Goal: Task Accomplishment & Management: Complete application form

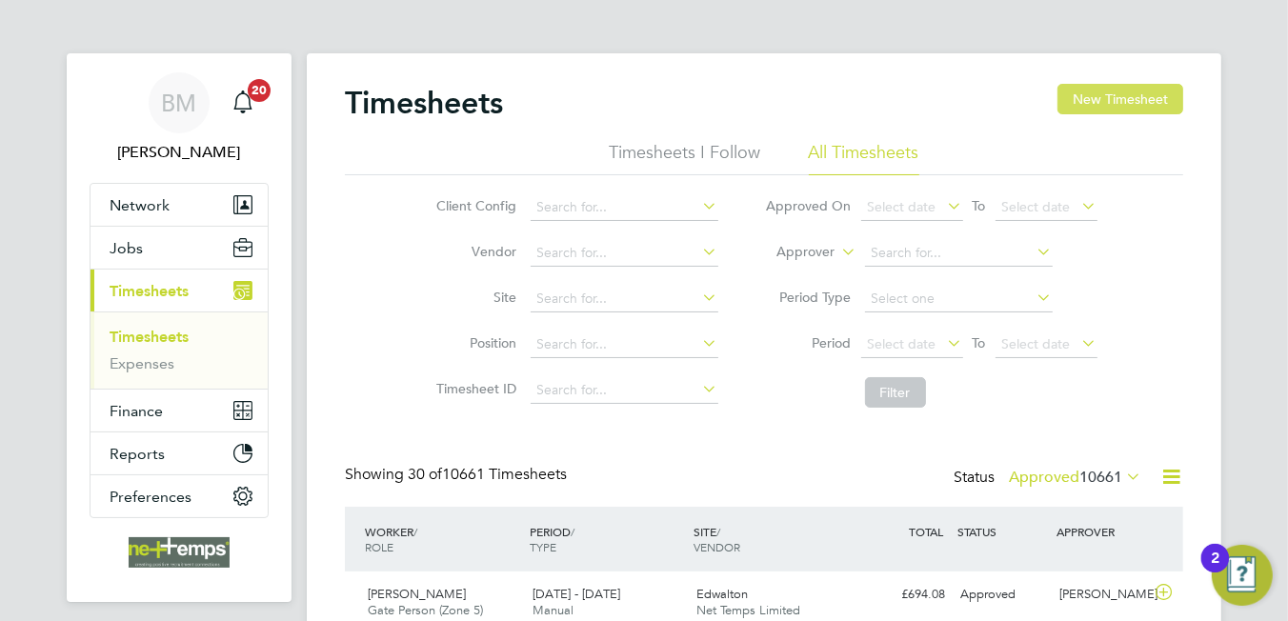
click at [1097, 90] on button "New Timesheet" at bounding box center [1120, 99] width 126 height 30
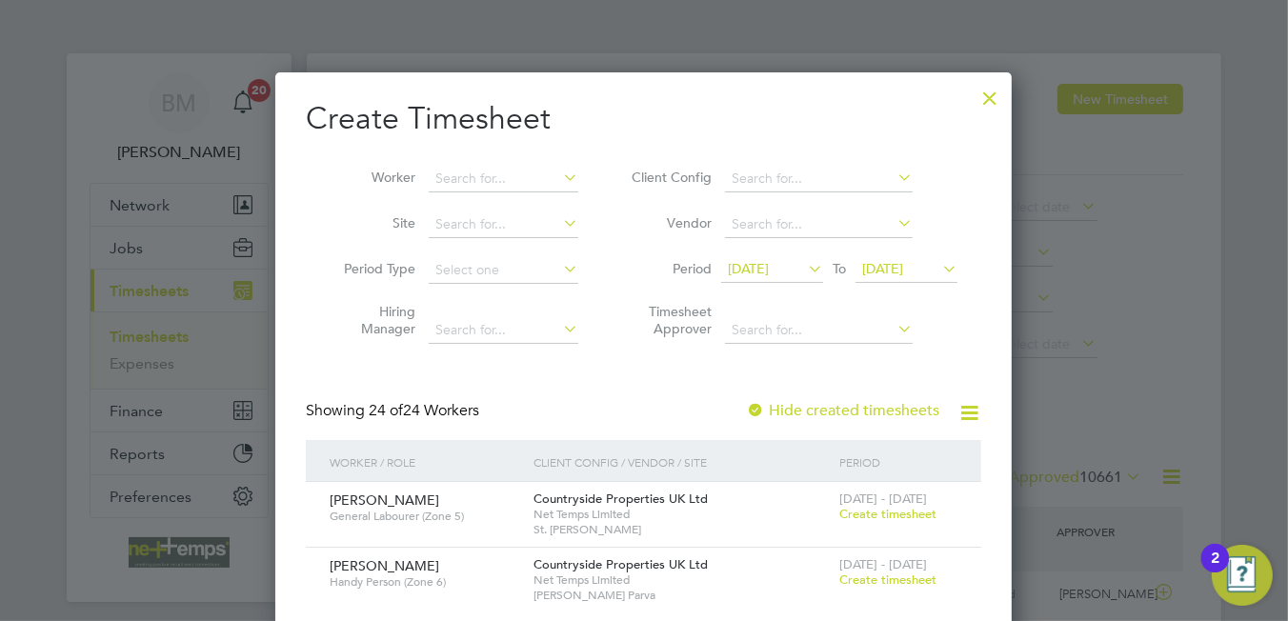
click at [456, 163] on li "Worker" at bounding box center [454, 179] width 296 height 46
click at [467, 169] on input at bounding box center [504, 179] width 150 height 27
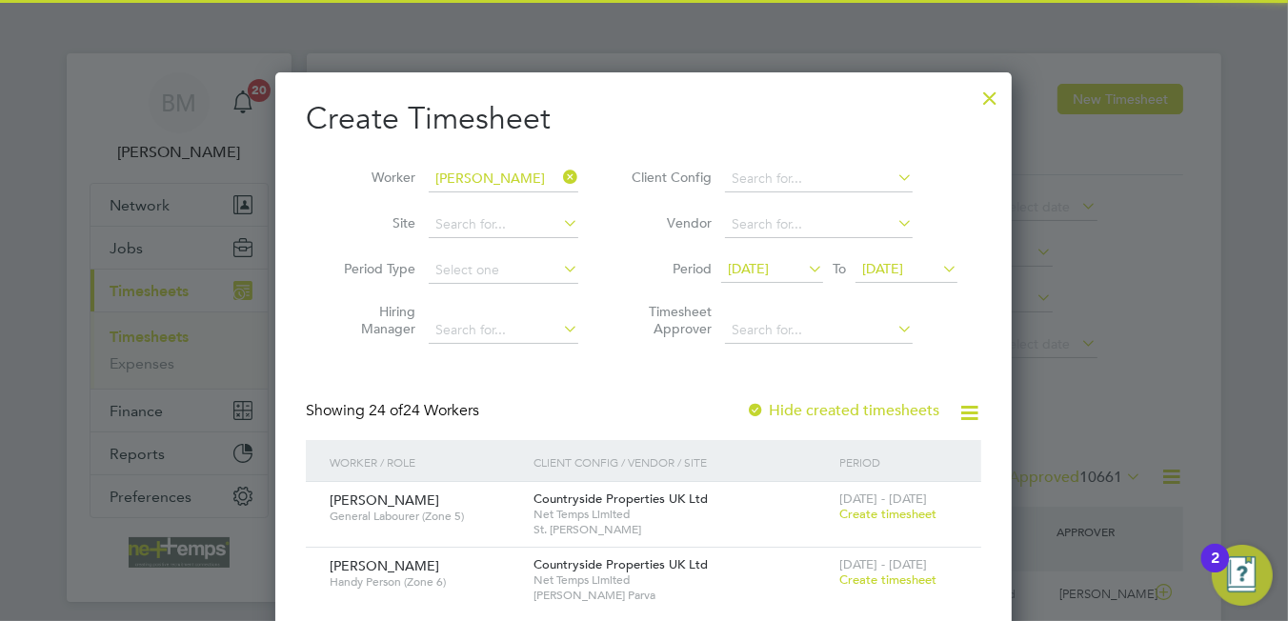
click at [520, 209] on li "[PERSON_NAME]" at bounding box center [510, 204] width 163 height 26
type input "[PERSON_NAME]"
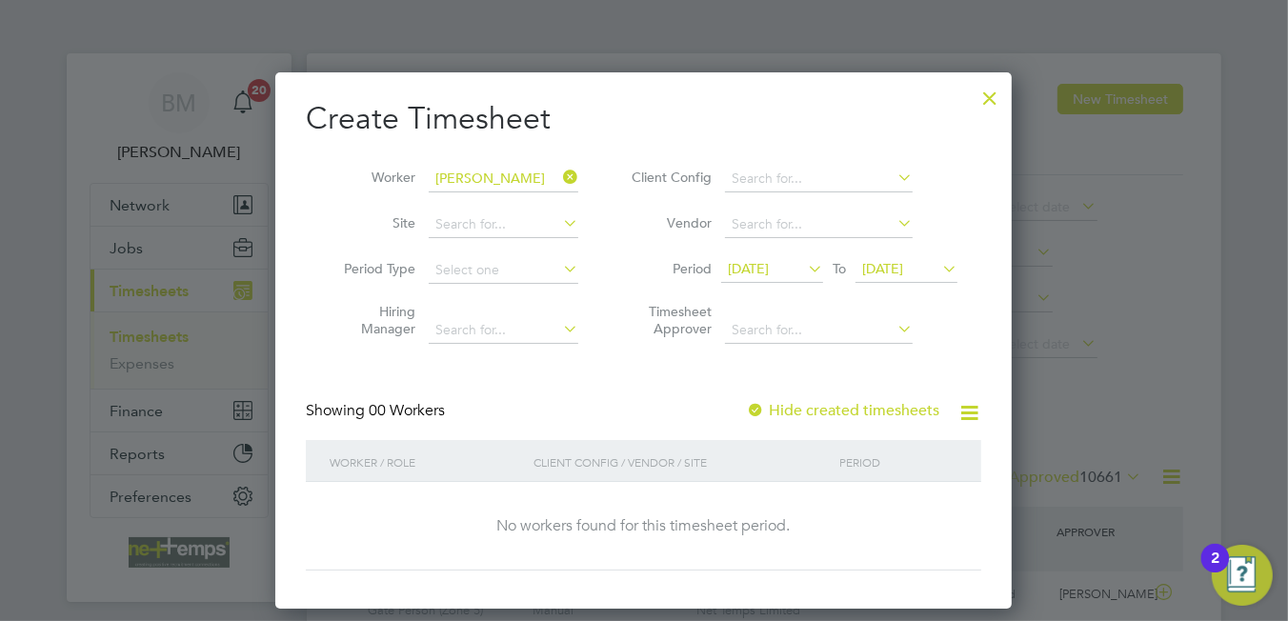
click at [821, 408] on label "Hide created timesheets" at bounding box center [842, 410] width 193 height 19
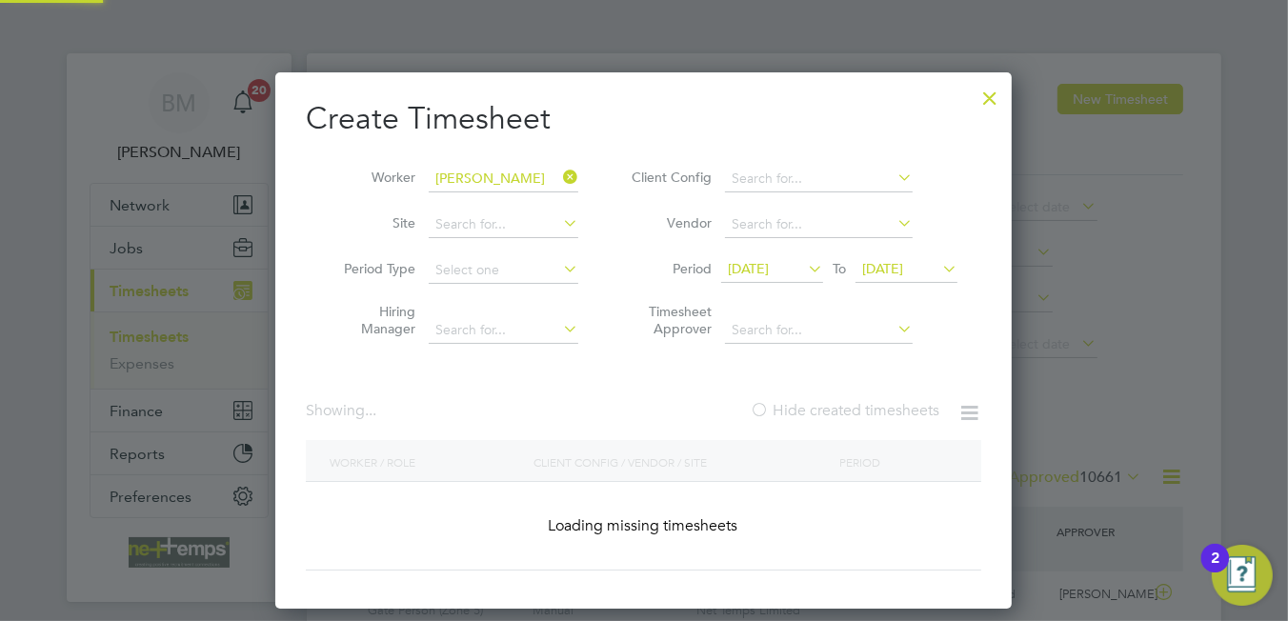
click at [821, 408] on label "Hide created timesheets" at bounding box center [845, 410] width 190 height 19
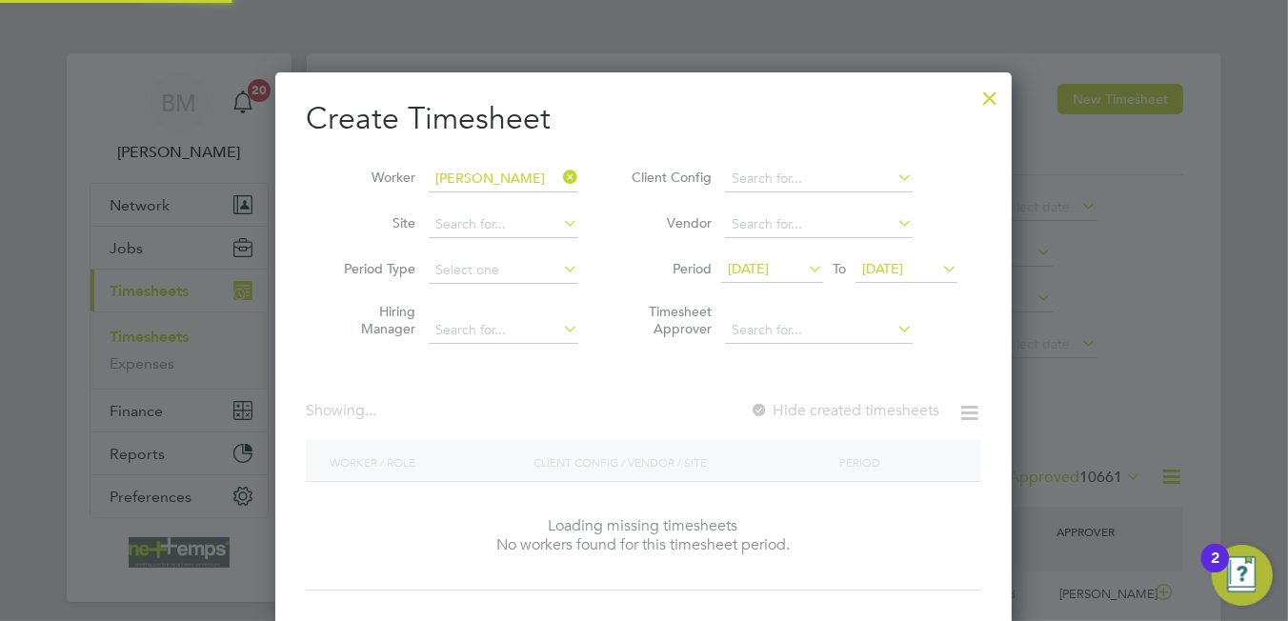
click at [821, 408] on label "Hide created timesheets" at bounding box center [845, 410] width 190 height 19
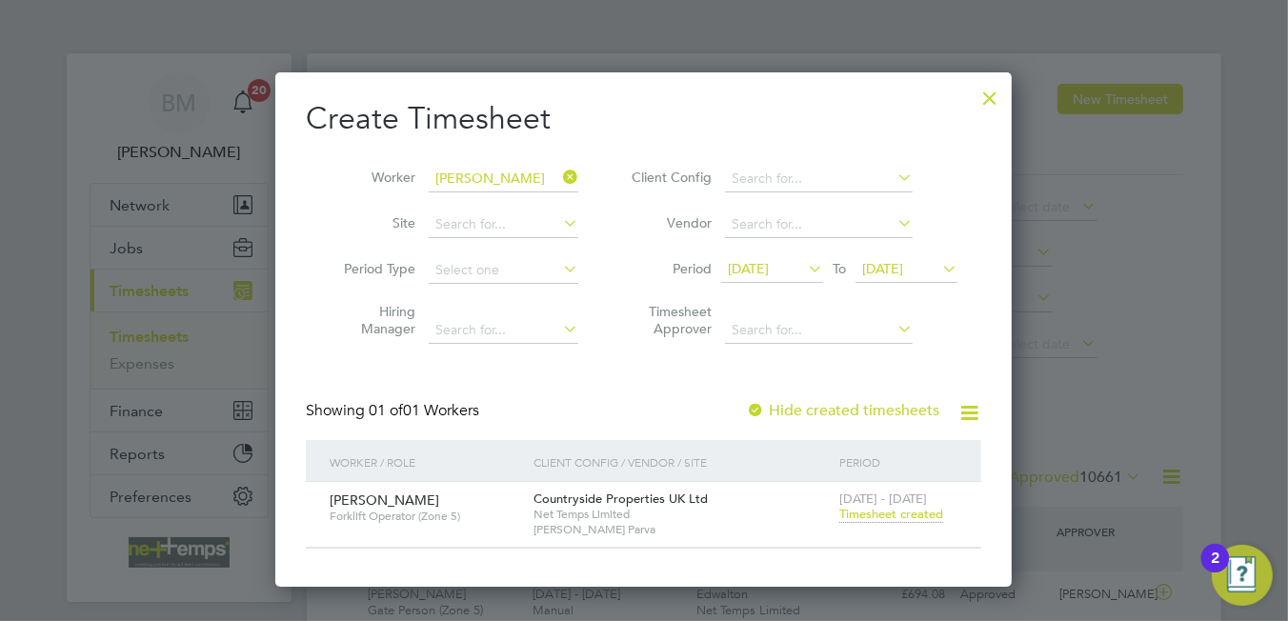
click at [903, 515] on span "Timesheet created" at bounding box center [891, 514] width 104 height 17
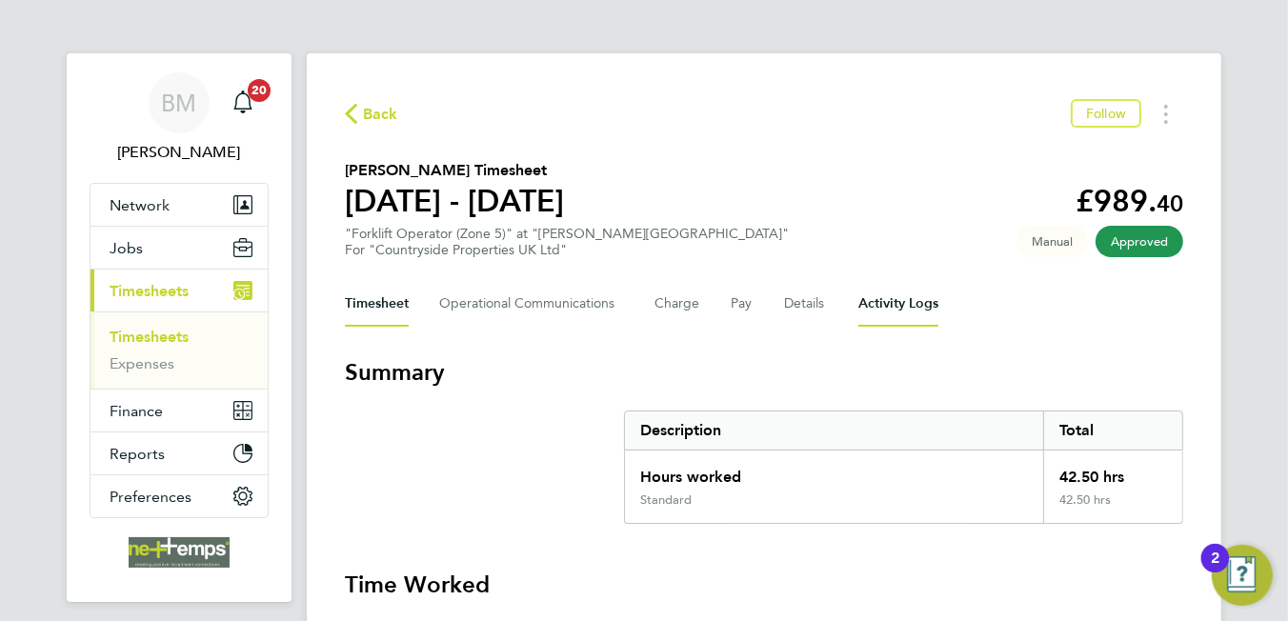
click at [894, 308] on Logs-tab "Activity Logs" at bounding box center [898, 304] width 80 height 46
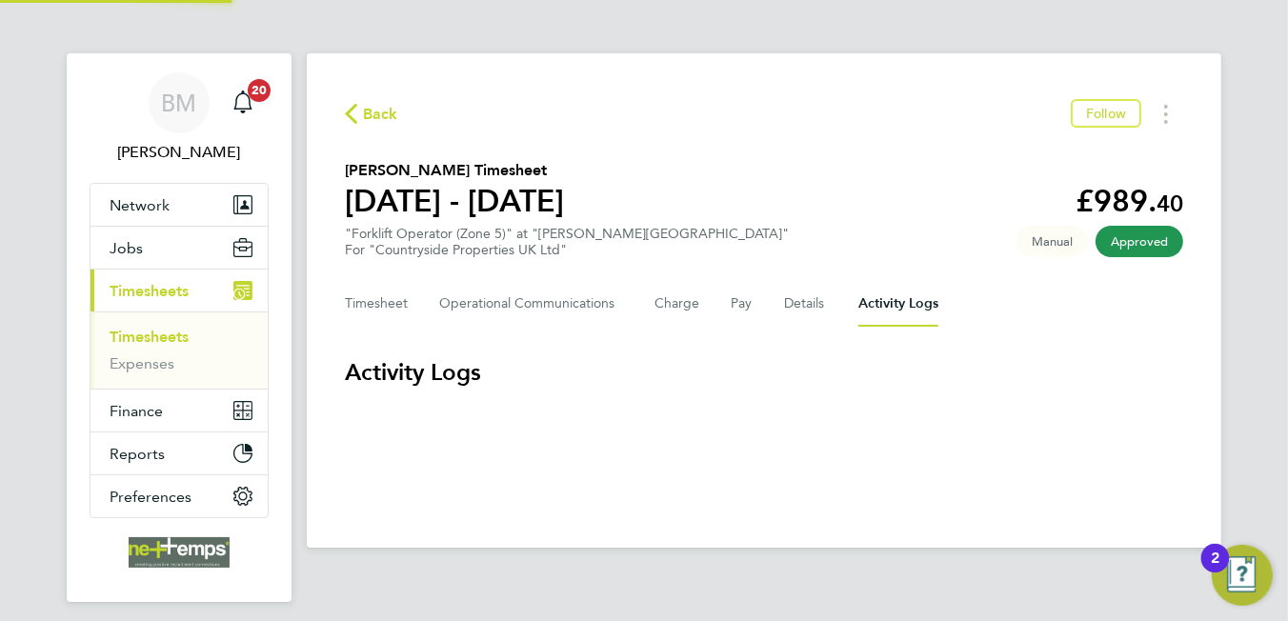
click at [894, 308] on Logs-tab "Activity Logs" at bounding box center [898, 304] width 80 height 46
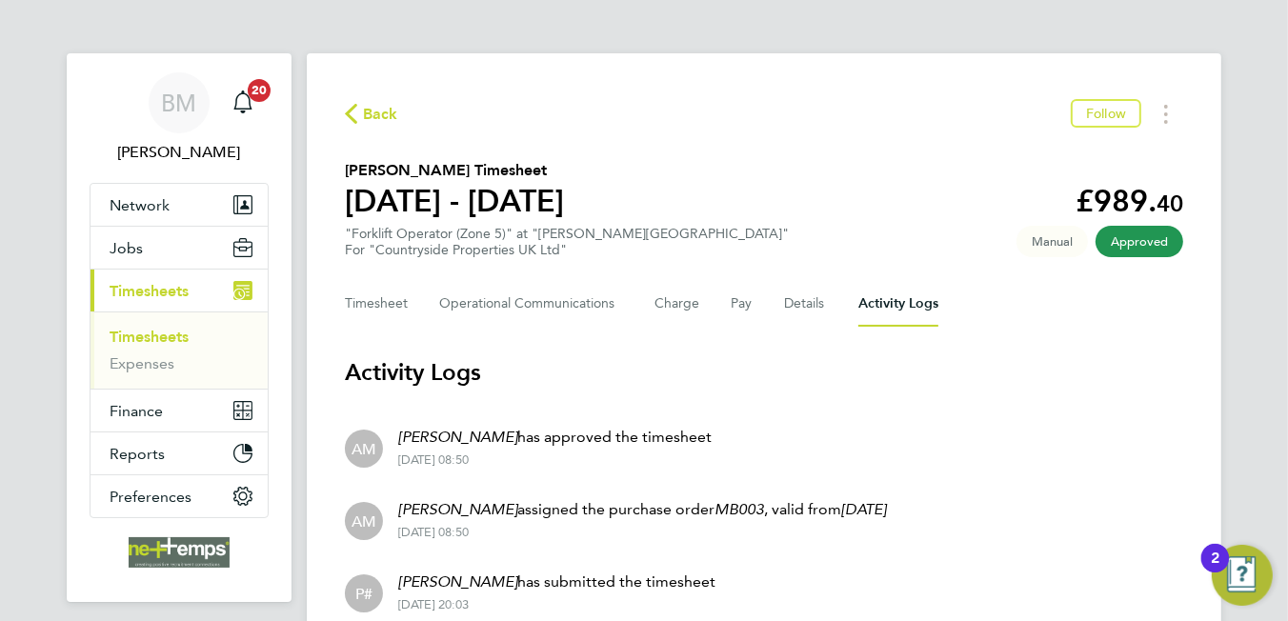
click at [370, 108] on span "Back" at bounding box center [380, 114] width 35 height 23
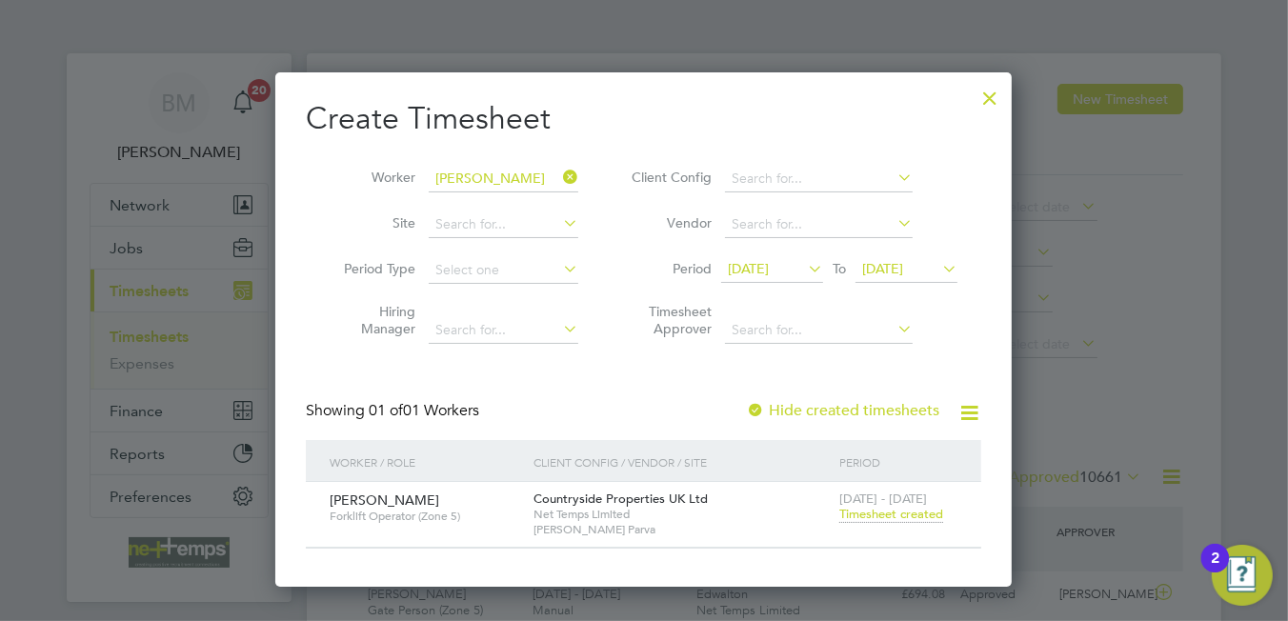
click at [866, 510] on span "Timesheet created" at bounding box center [891, 514] width 104 height 17
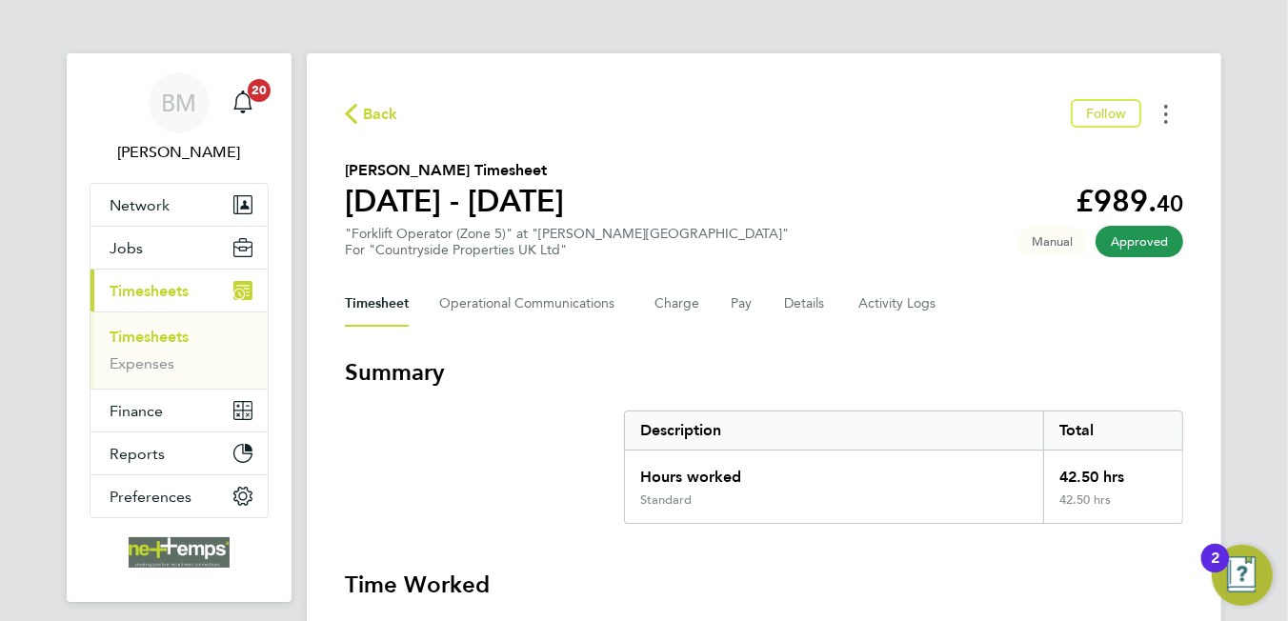
click at [1161, 118] on button "Timesheets Menu" at bounding box center [1166, 114] width 34 height 30
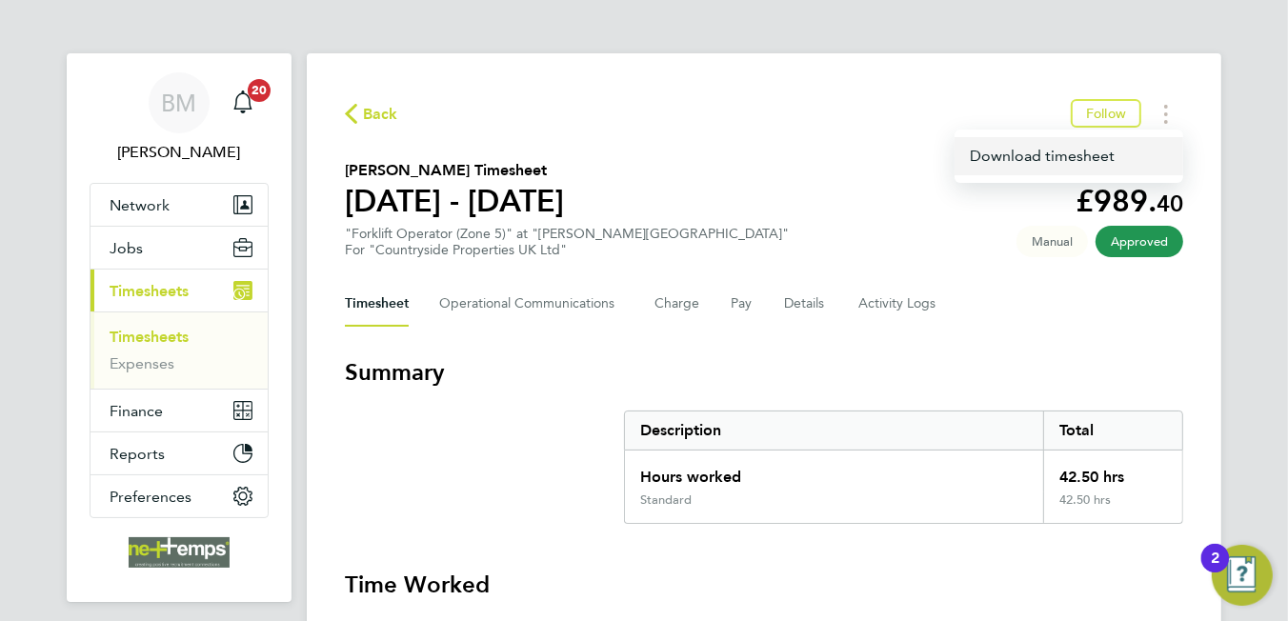
click at [1021, 160] on link "Download timesheet" at bounding box center [1069, 156] width 229 height 38
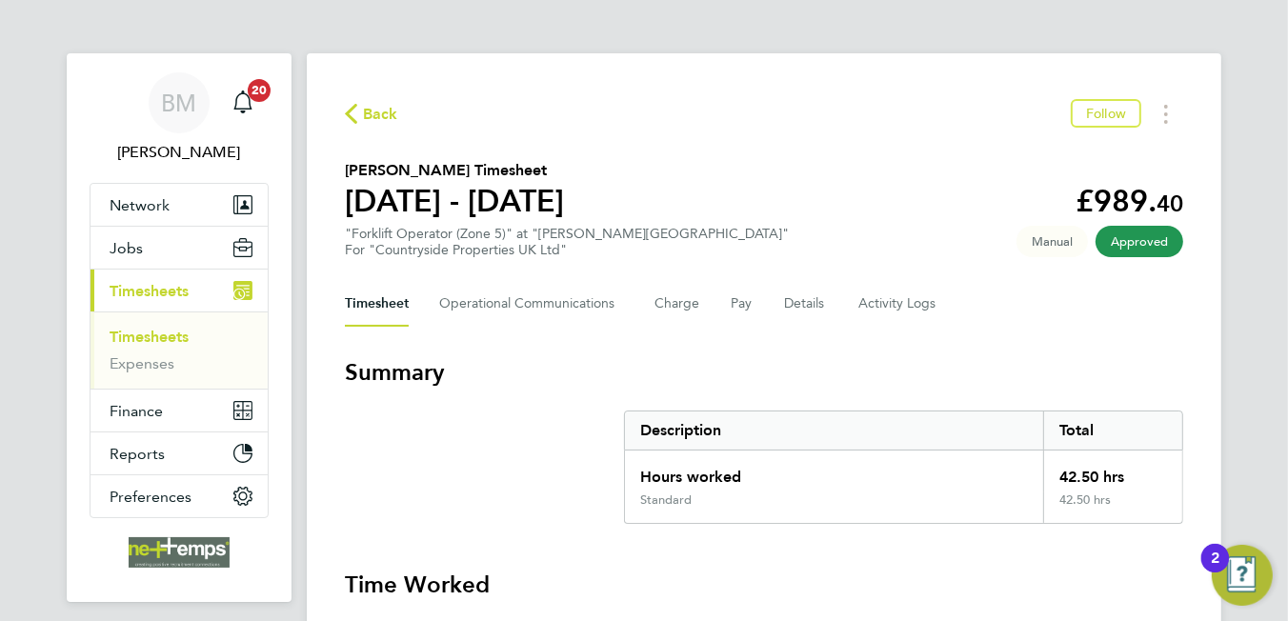
click at [389, 111] on span "Back" at bounding box center [380, 114] width 35 height 23
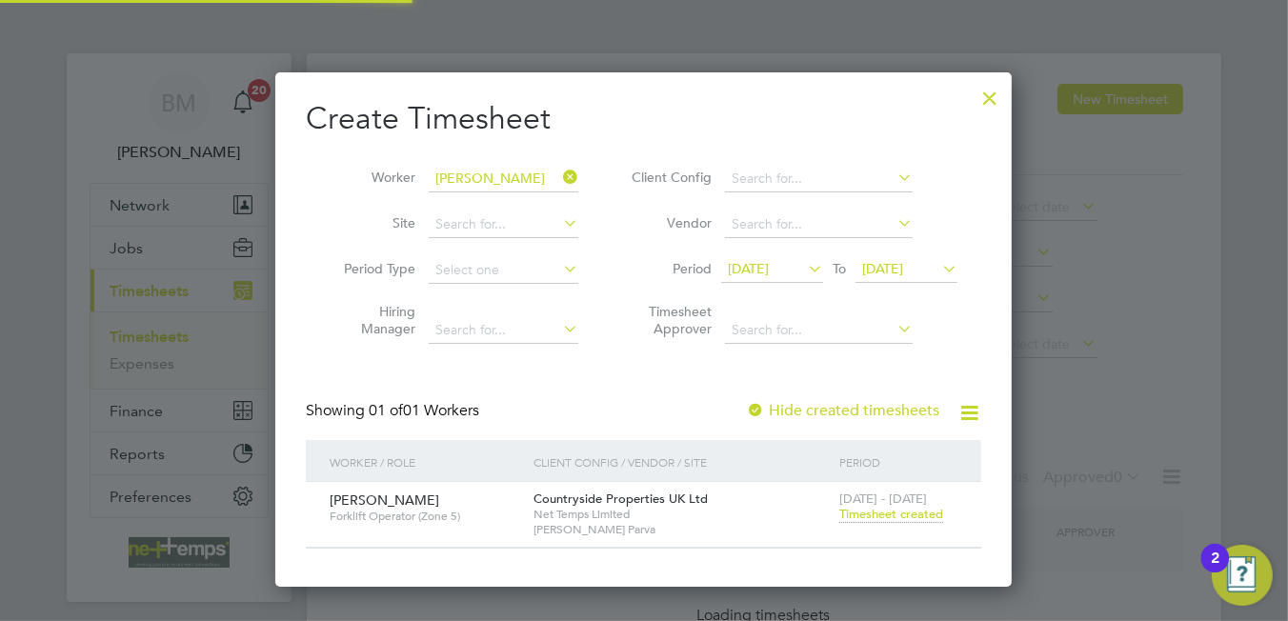
scroll to position [512, 737]
click at [559, 170] on icon at bounding box center [559, 177] width 0 height 27
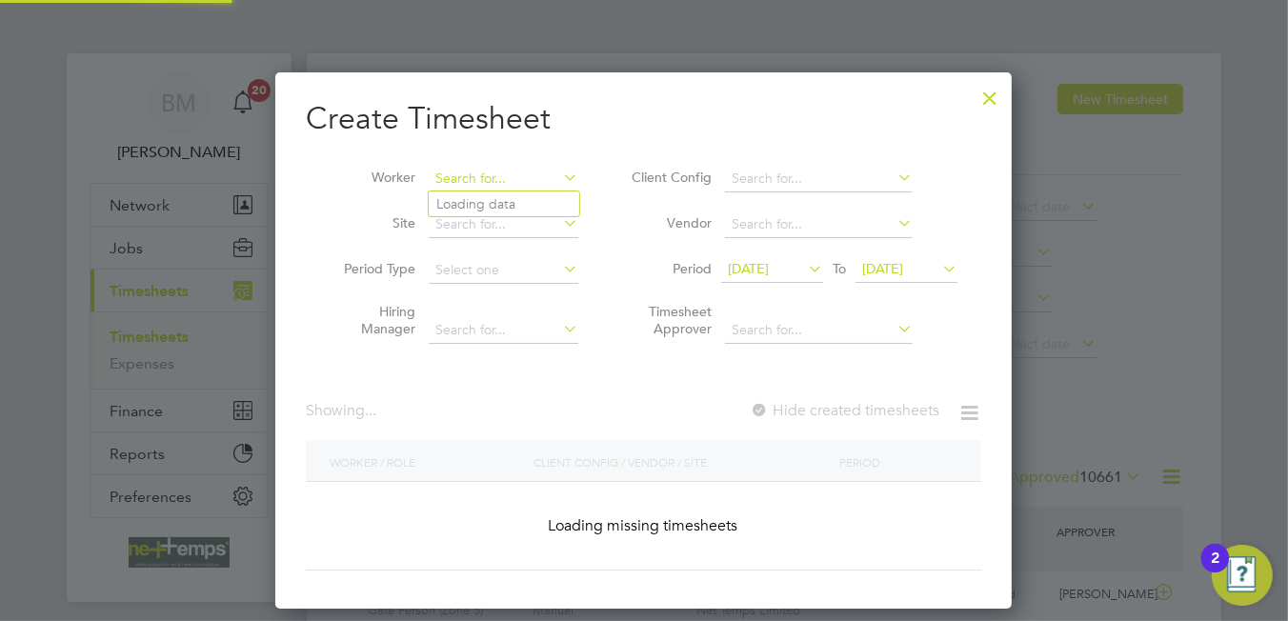
scroll to position [9, 9]
click at [461, 166] on input at bounding box center [504, 179] width 150 height 27
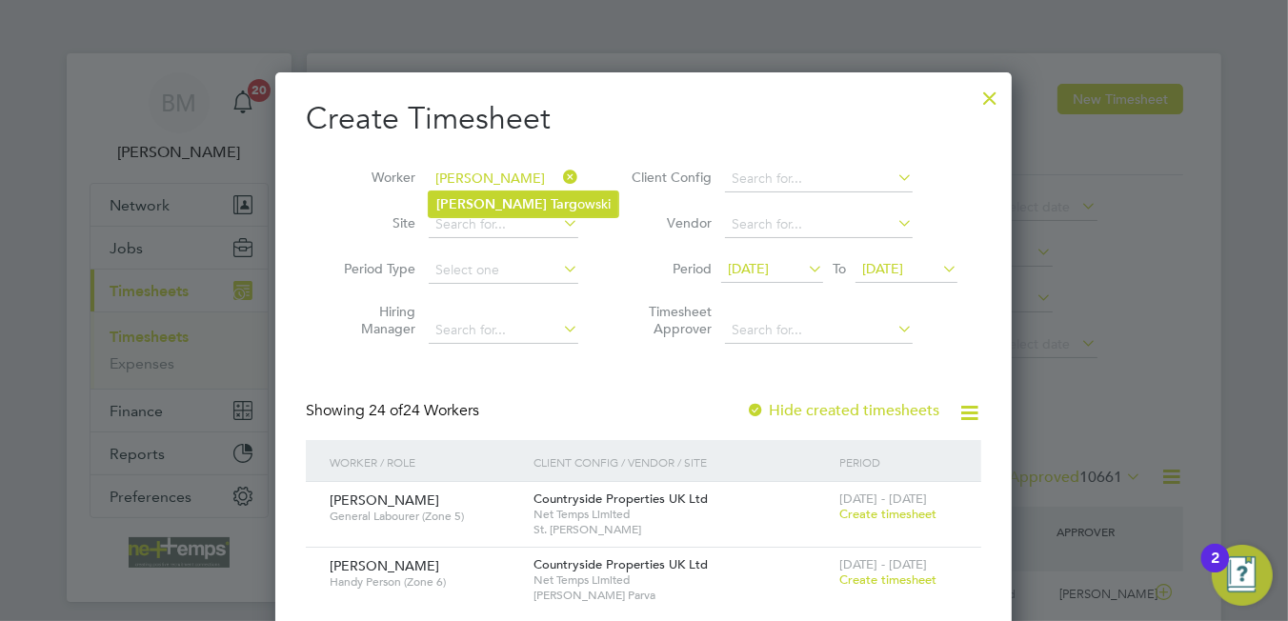
click at [551, 200] on b "Targ" at bounding box center [564, 204] width 27 height 16
type input "[PERSON_NAME]"
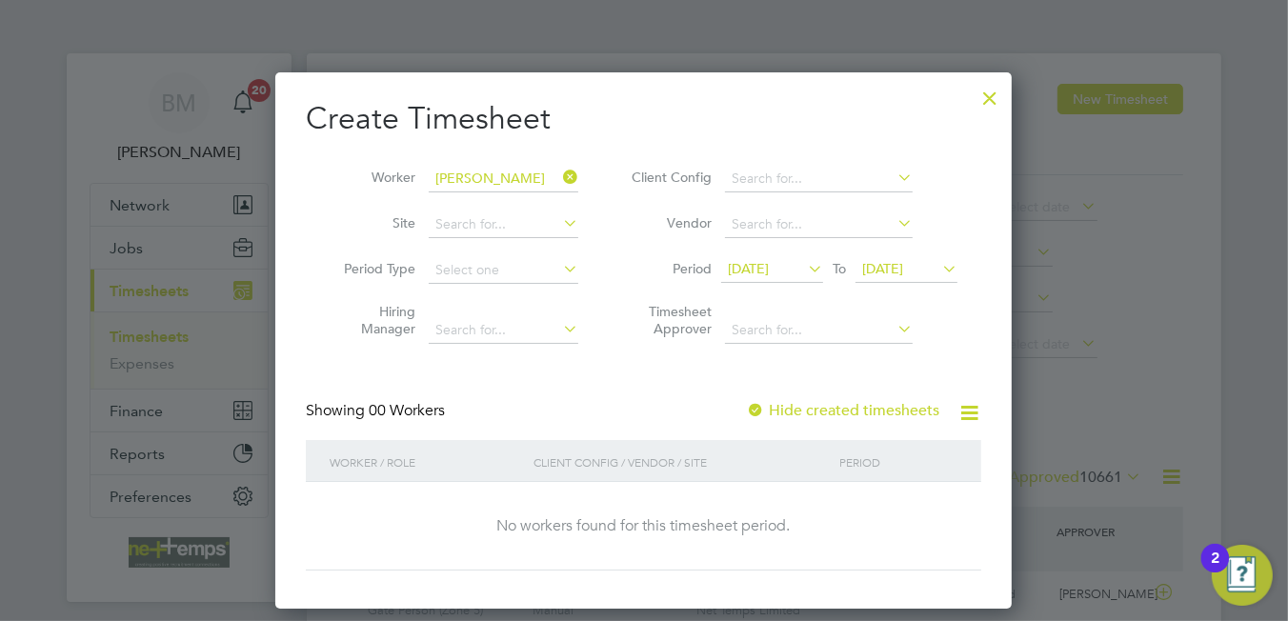
click at [855, 410] on label "Hide created timesheets" at bounding box center [842, 410] width 193 height 19
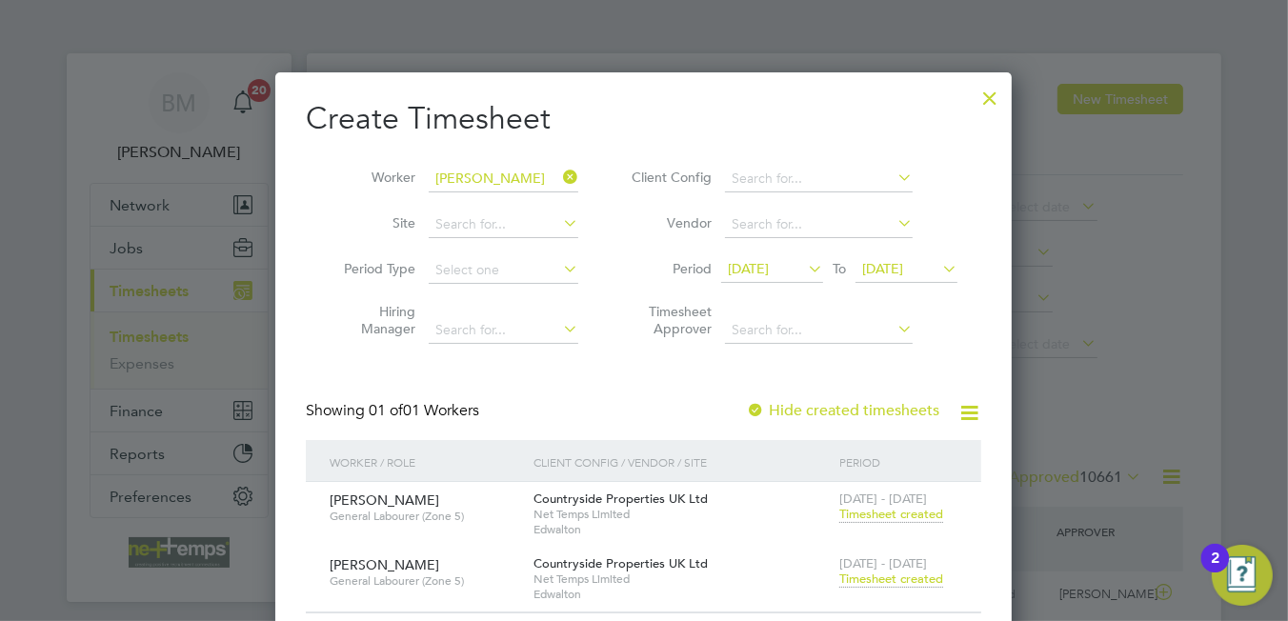
click at [894, 573] on span "Timesheet created" at bounding box center [891, 579] width 104 height 17
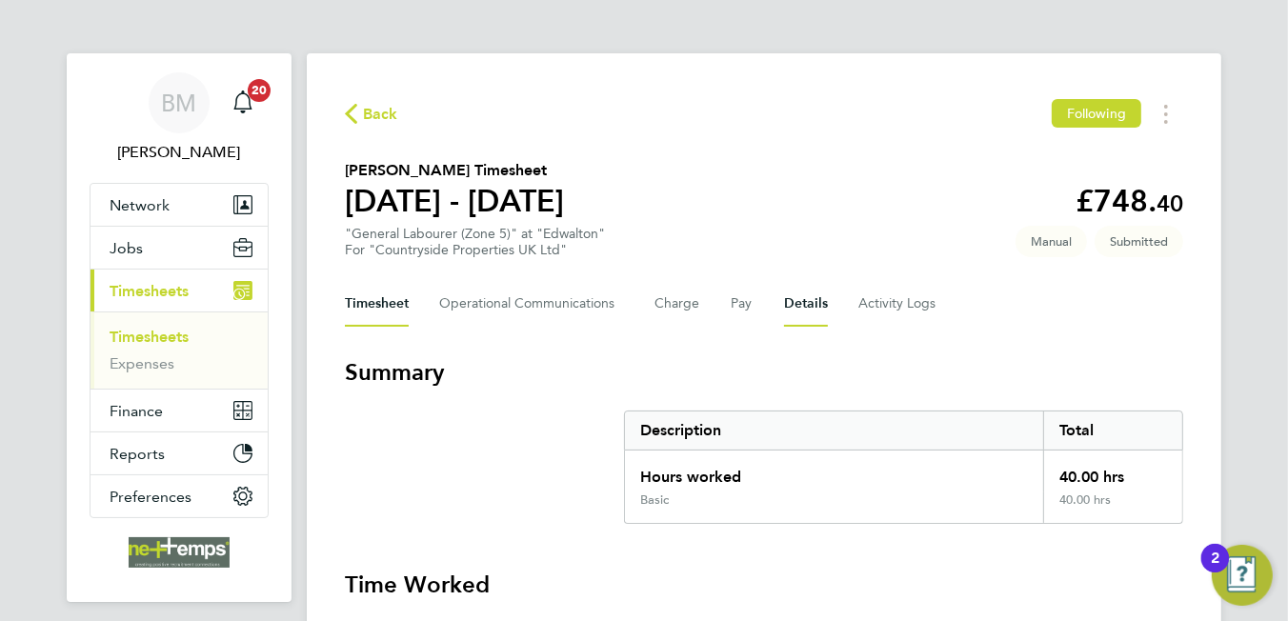
click at [794, 309] on button "Details" at bounding box center [806, 304] width 44 height 46
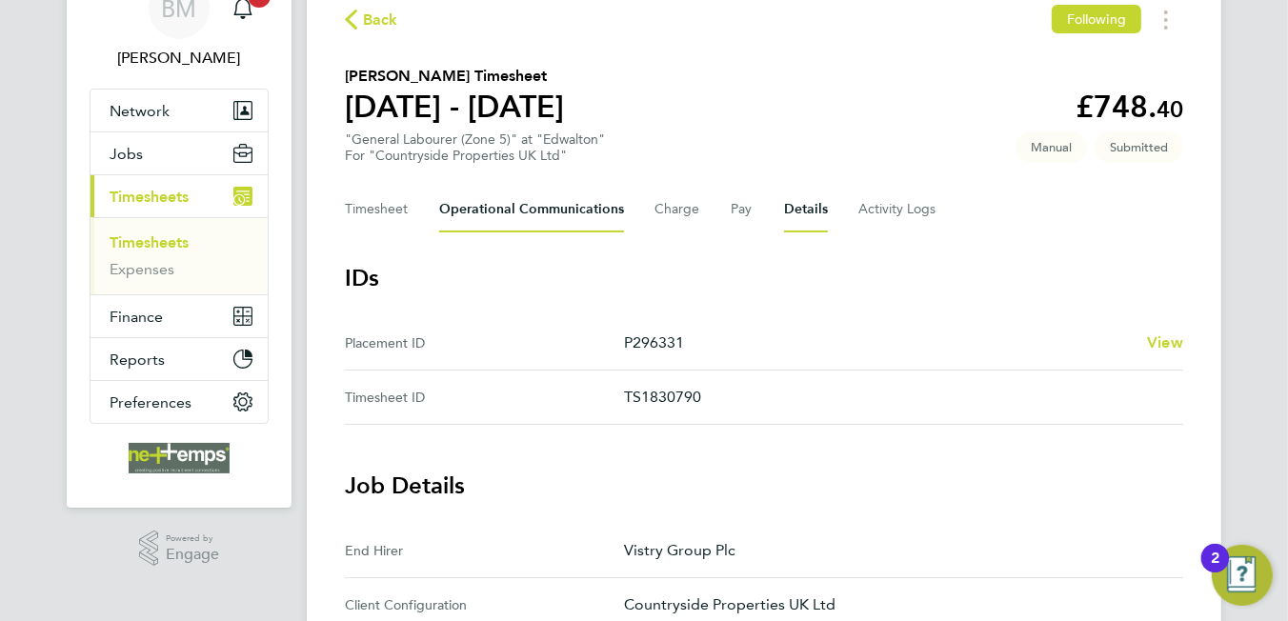
drag, startPoint x: 521, startPoint y: 209, endPoint x: 522, endPoint y: 224, distance: 15.3
click at [522, 209] on Communications-tab "Operational Communications" at bounding box center [531, 210] width 185 height 46
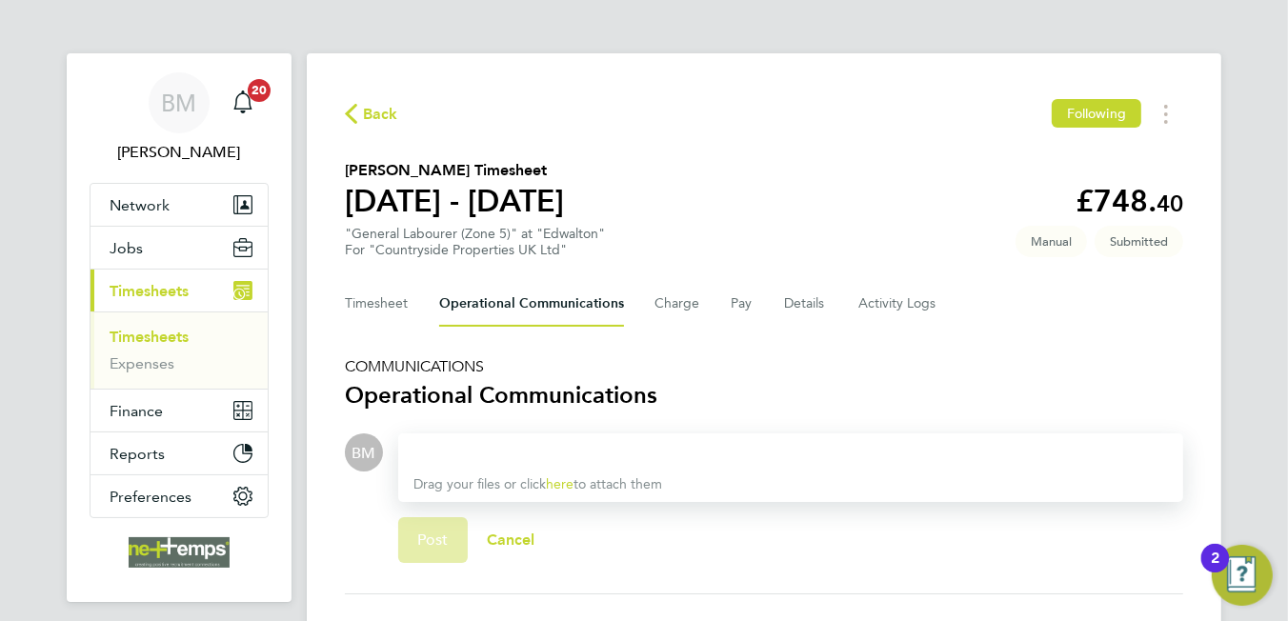
drag, startPoint x: 481, startPoint y: 451, endPoint x: 487, endPoint y: 431, distance: 20.8
click at [486, 433] on div "Drag your files or click here to attach them" at bounding box center [790, 467] width 785 height 69
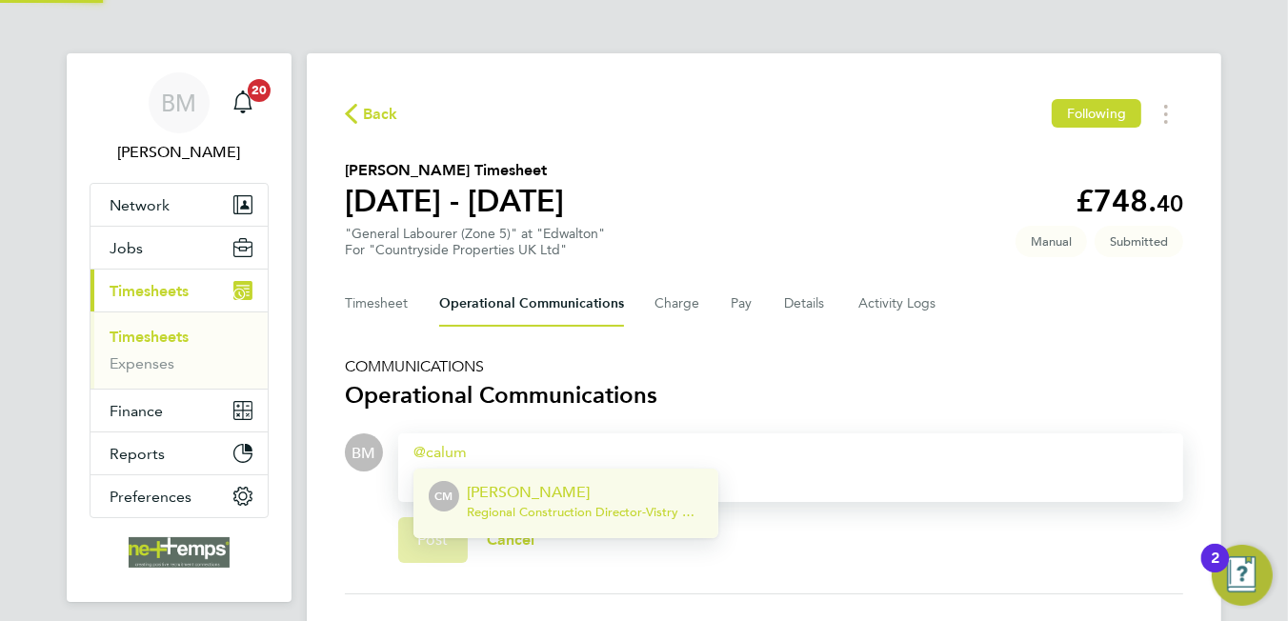
click at [513, 492] on p "[PERSON_NAME]" at bounding box center [585, 492] width 236 height 23
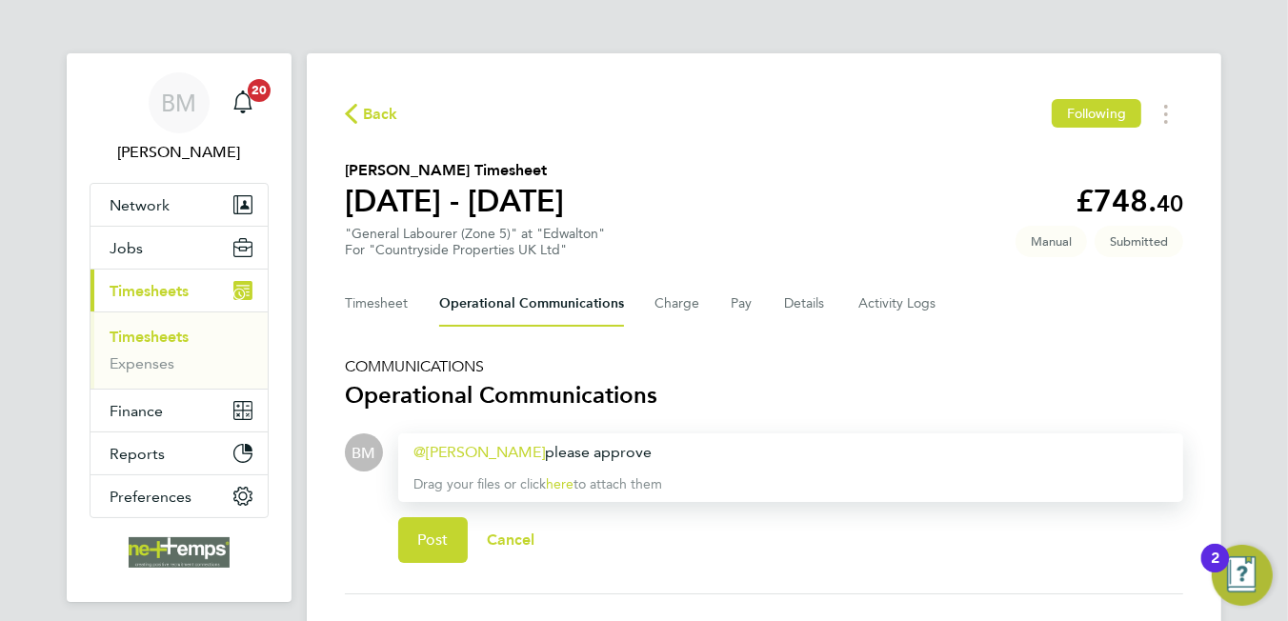
click at [621, 445] on div "[PERSON_NAME] ​ please approve" at bounding box center [790, 452] width 754 height 23
click at [591, 449] on div "[PERSON_NAME] ​ please approve" at bounding box center [790, 452] width 754 height 23
click at [602, 448] on div "[PERSON_NAME] ​ please approve" at bounding box center [790, 452] width 754 height 23
click at [625, 451] on div "[PERSON_NAME] ​ please approve" at bounding box center [790, 452] width 754 height 23
click at [449, 545] on button "Post" at bounding box center [433, 540] width 70 height 46
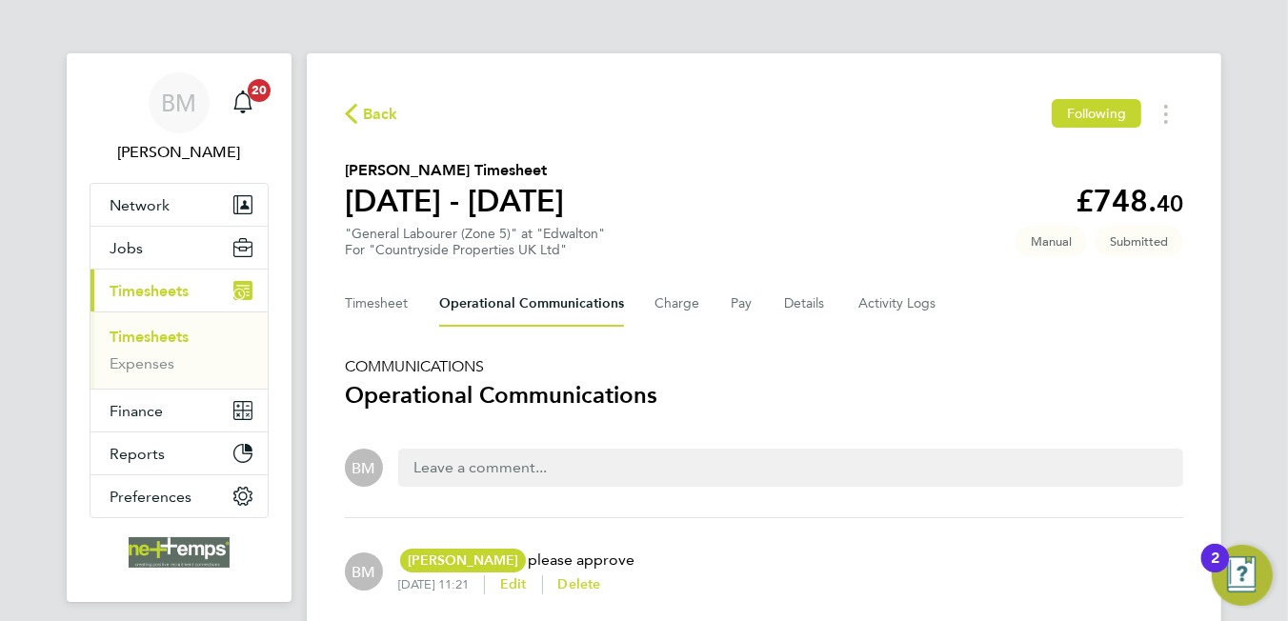
click at [372, 123] on span "Back" at bounding box center [380, 114] width 35 height 23
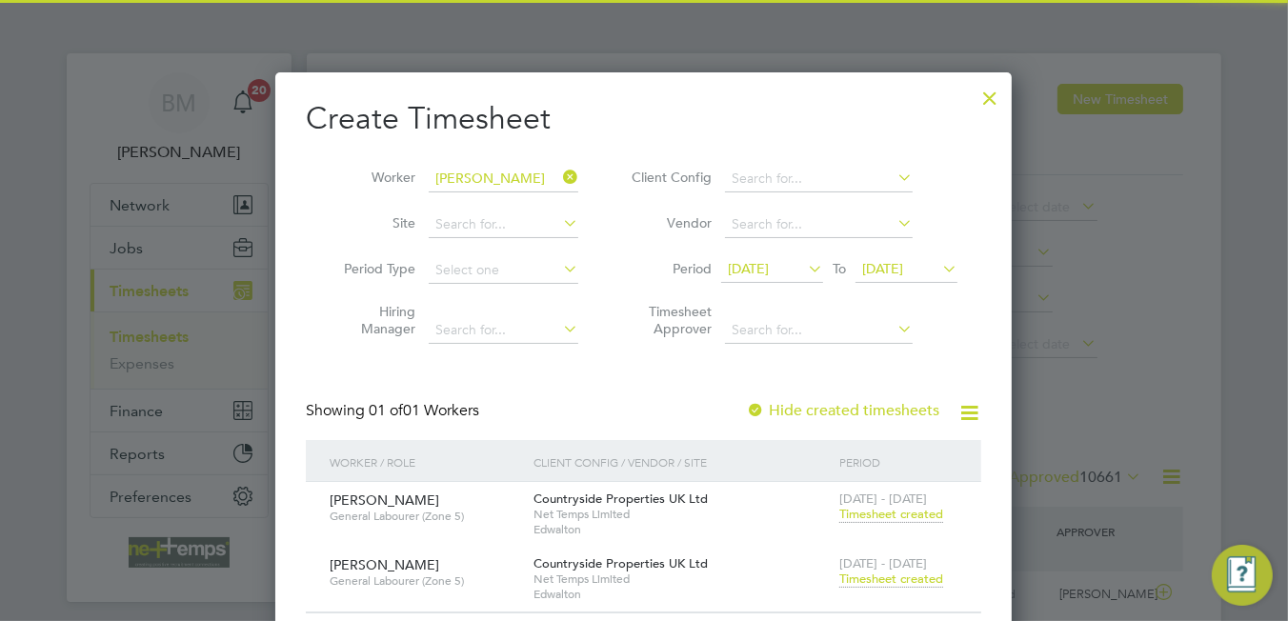
scroll to position [48, 166]
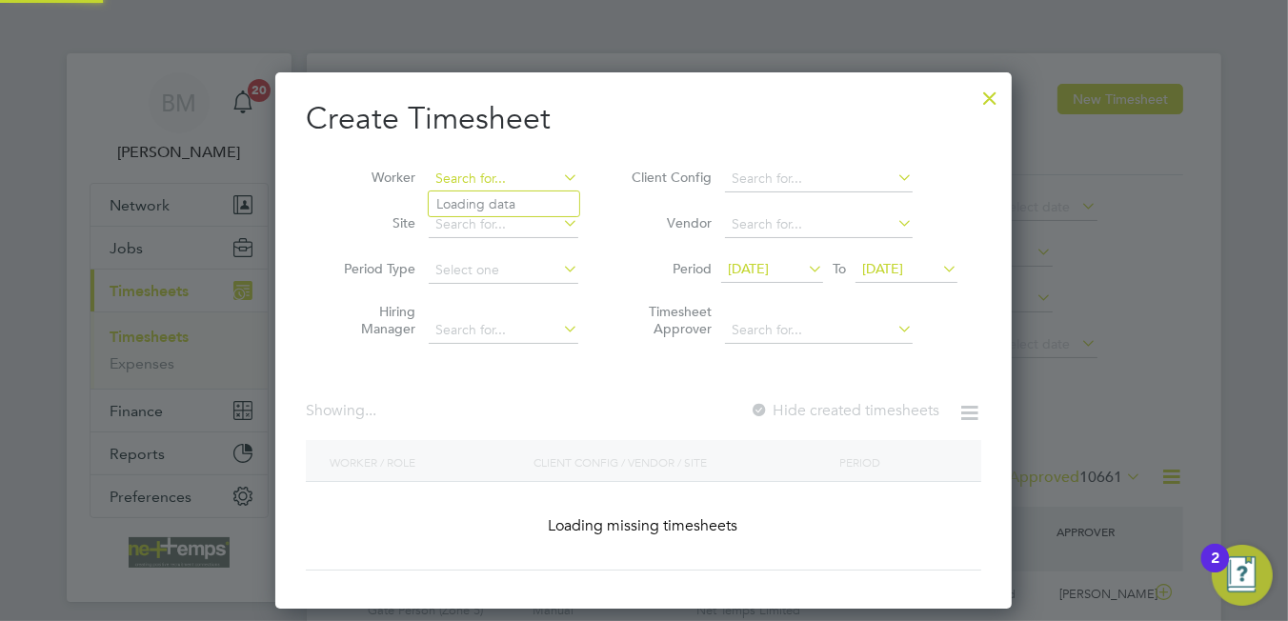
click at [510, 183] on input at bounding box center [504, 179] width 150 height 27
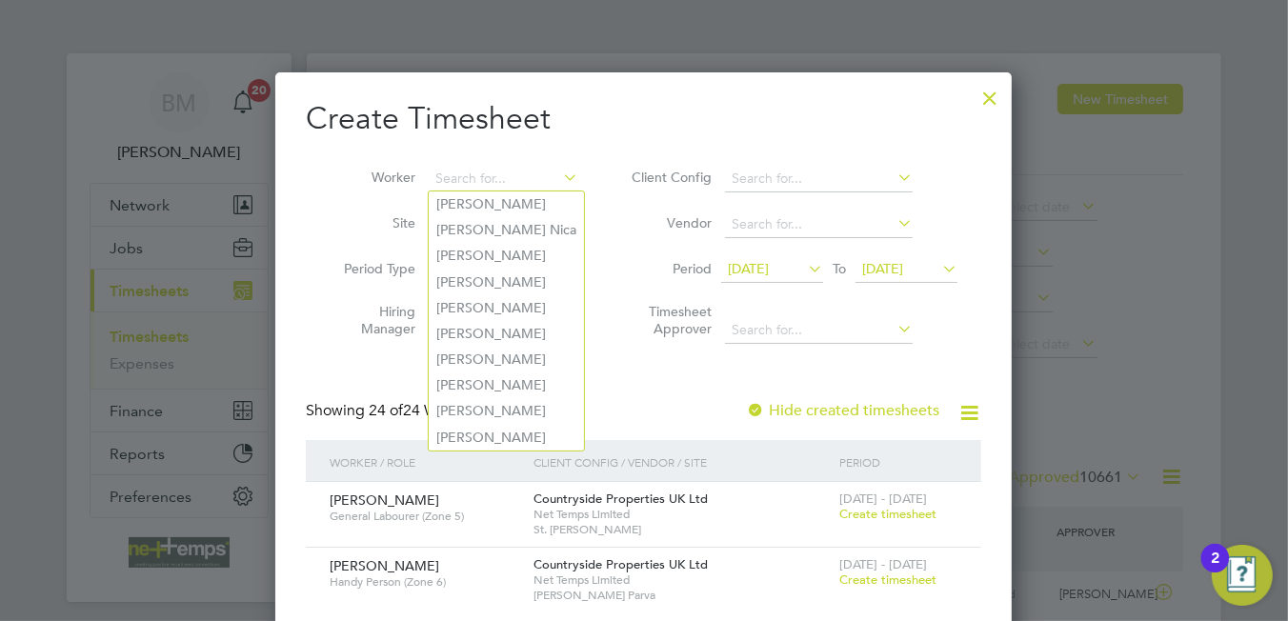
click at [527, 154] on div "Worker Site Period Type Hiring Manager Client Config Vendor Period [DATE] To [D…" at bounding box center [643, 250] width 675 height 207
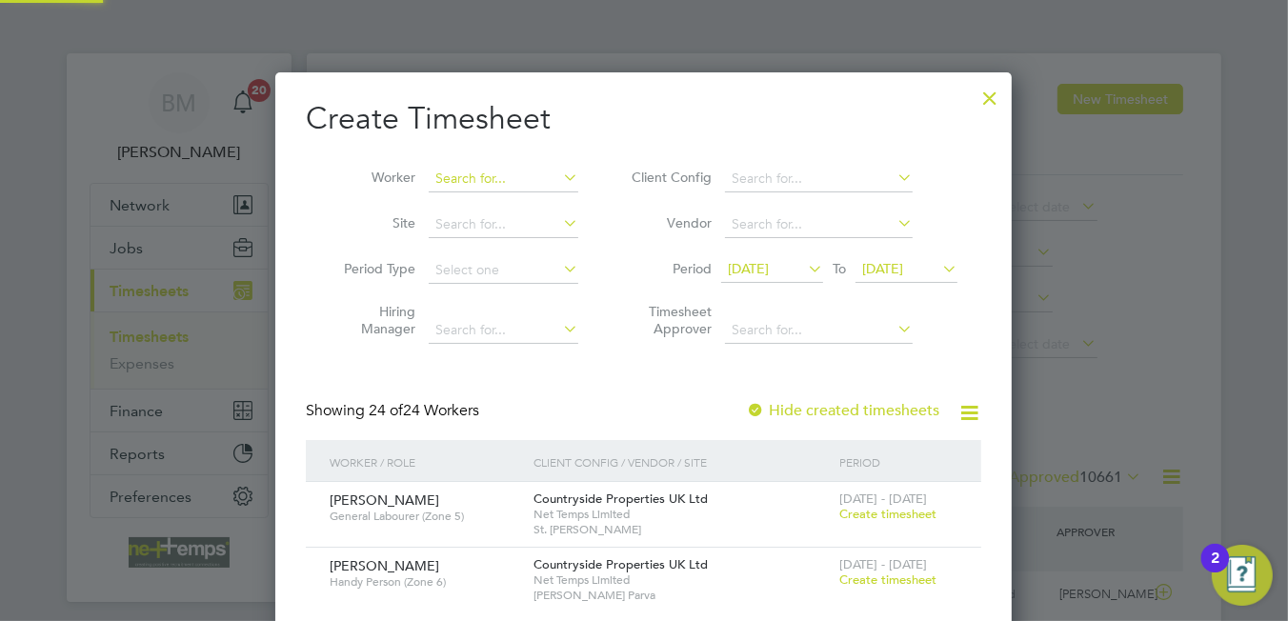
click at [530, 181] on input at bounding box center [504, 179] width 150 height 27
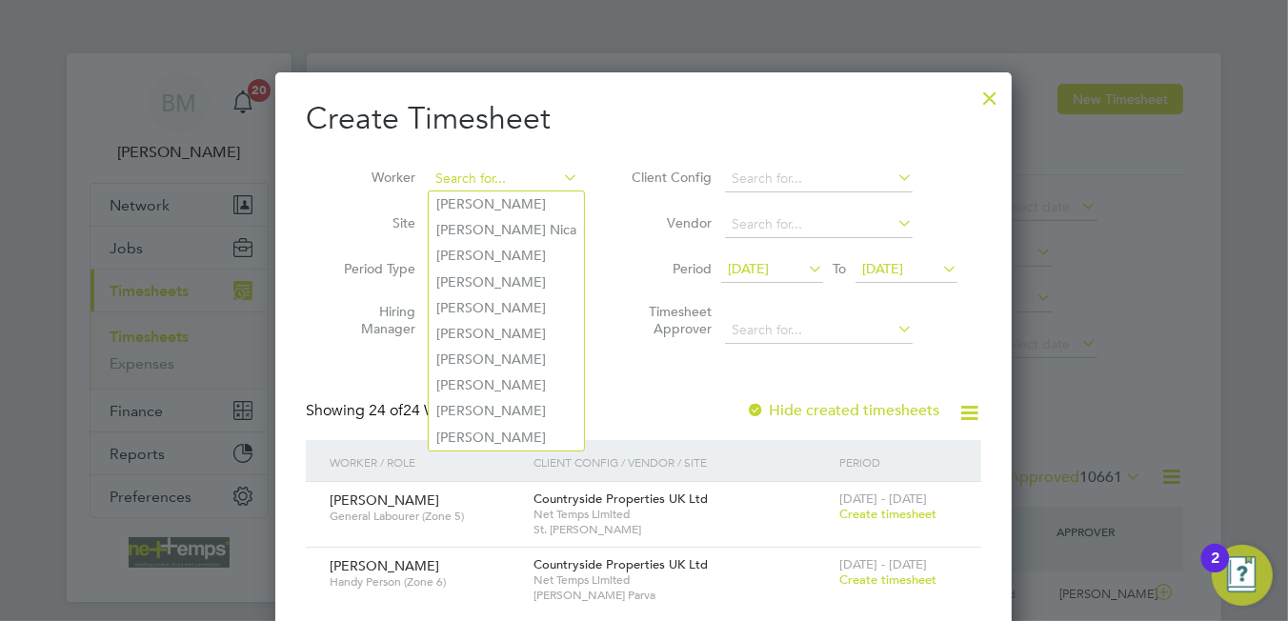
click at [452, 170] on input at bounding box center [504, 179] width 150 height 27
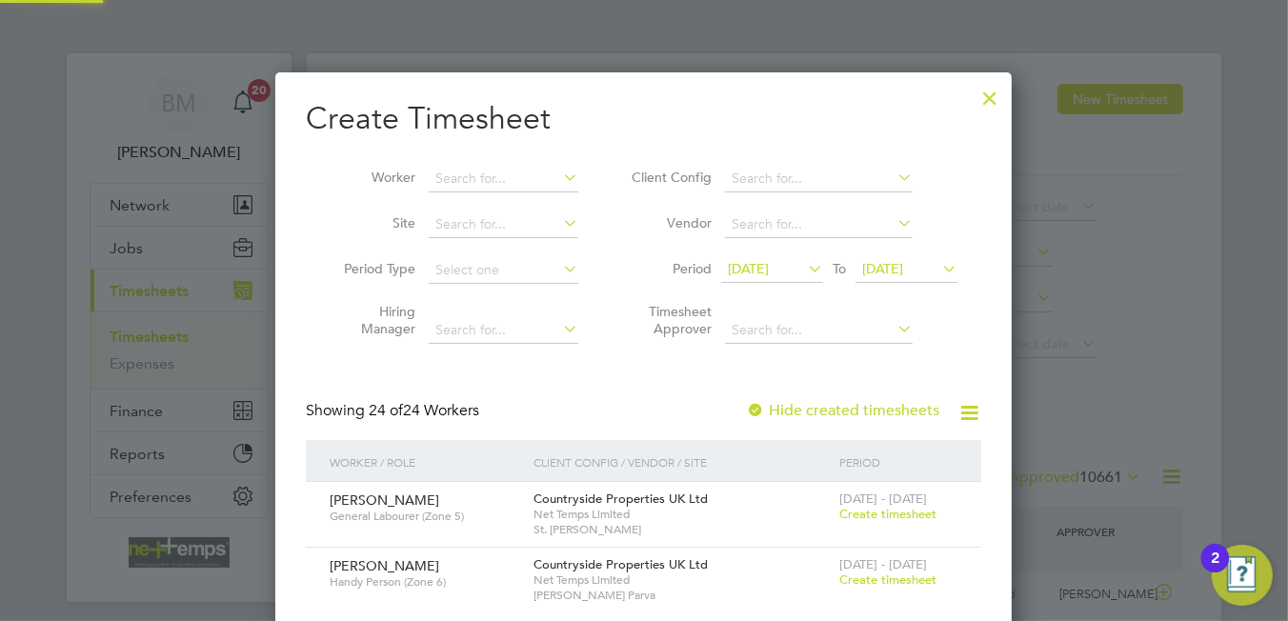
scroll to position [2734, 737]
click at [469, 158] on li "Worker" at bounding box center [454, 179] width 296 height 46
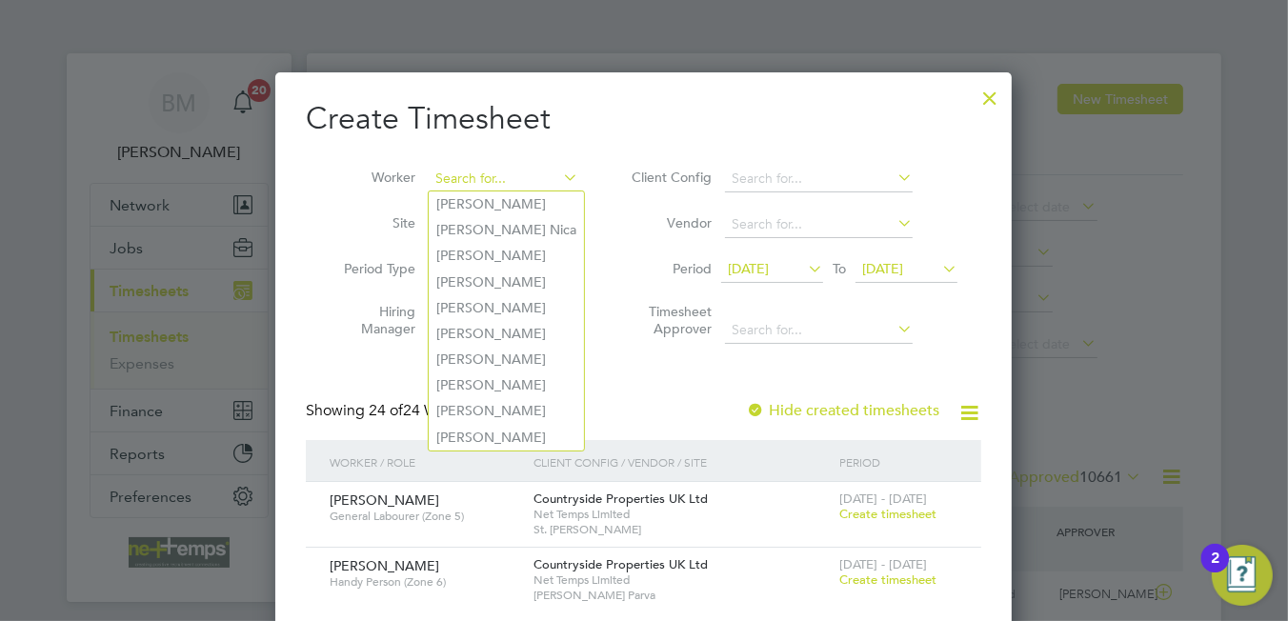
click at [488, 183] on input at bounding box center [504, 179] width 150 height 27
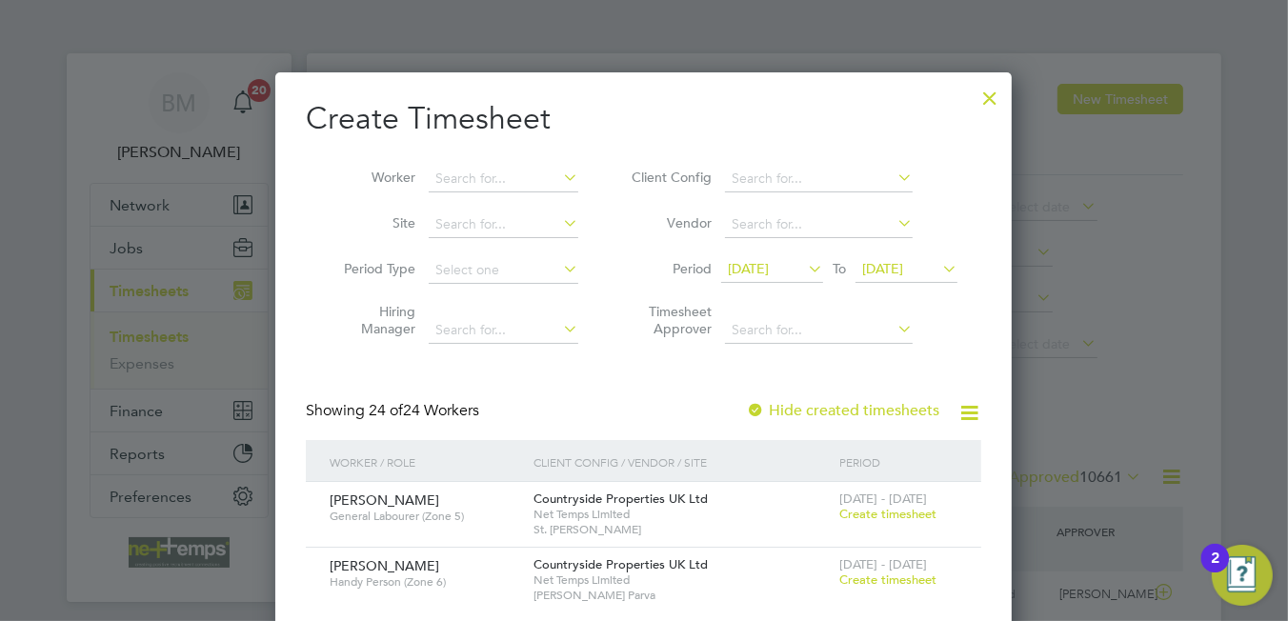
click at [583, 336] on li "Hiring Manager" at bounding box center [454, 323] width 296 height 60
drag, startPoint x: 621, startPoint y: 420, endPoint x: 626, endPoint y: 406, distance: 15.1
click at [621, 419] on div "Showing 24 of 24 Workers Hide created timesheets" at bounding box center [643, 420] width 675 height 39
drag, startPoint x: 624, startPoint y: 384, endPoint x: 631, endPoint y: 368, distance: 17.5
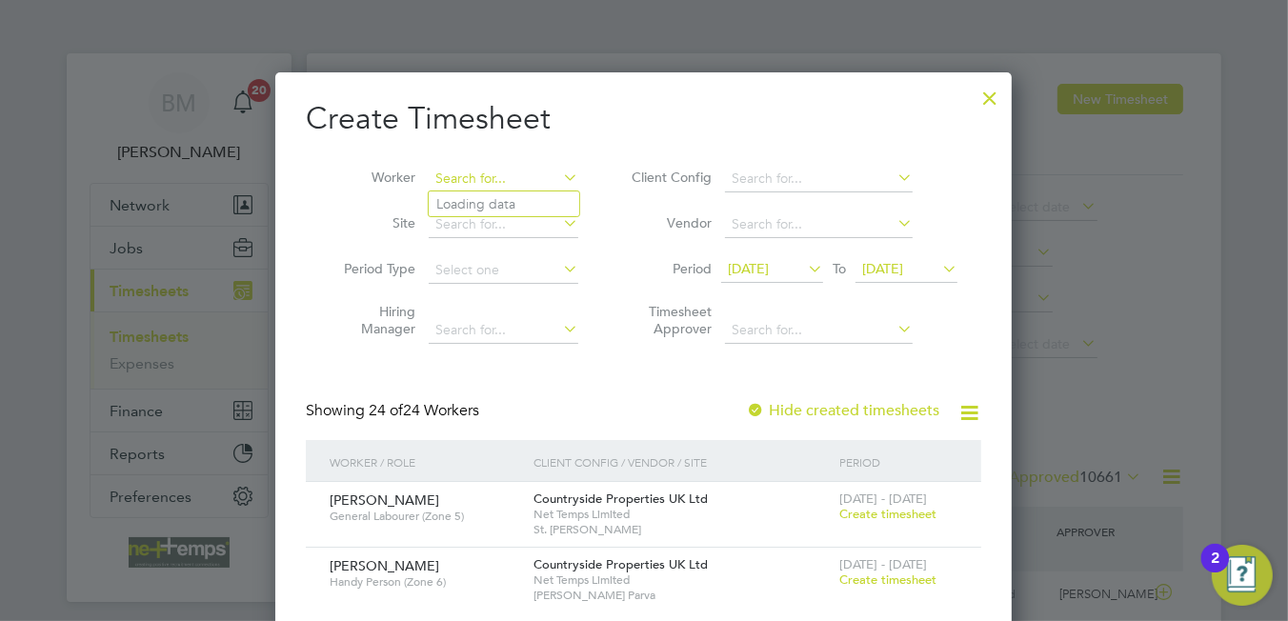
click at [440, 173] on input at bounding box center [504, 179] width 150 height 27
drag, startPoint x: 608, startPoint y: 344, endPoint x: 613, endPoint y: 332, distance: 12.8
click at [613, 333] on li "Timesheet Approver" at bounding box center [791, 323] width 379 height 60
click at [480, 178] on input at bounding box center [504, 179] width 150 height 27
click at [551, 200] on b "[PERSON_NAME]" at bounding box center [606, 204] width 111 height 16
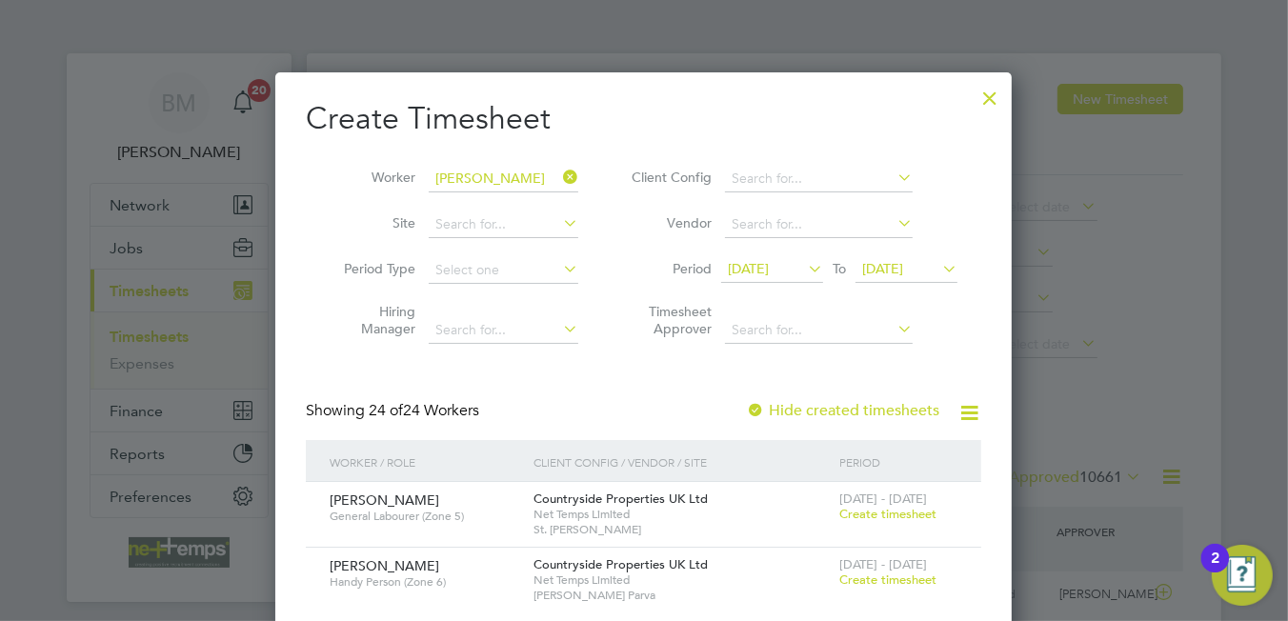
type input "[PERSON_NAME]"
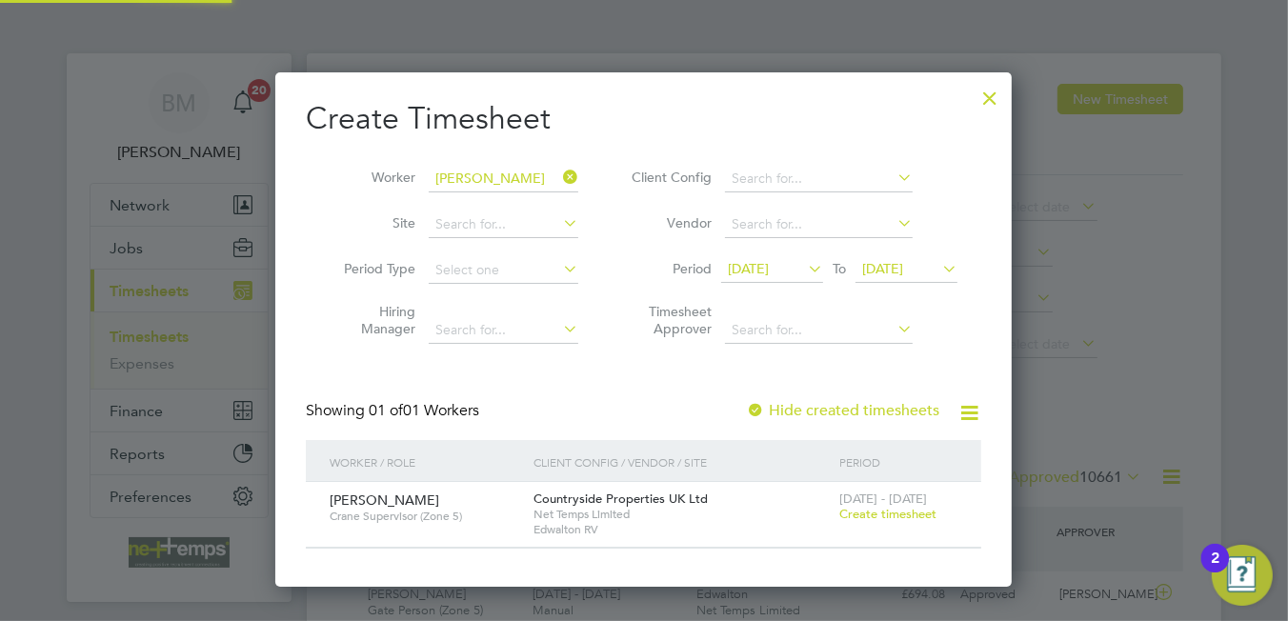
scroll to position [9, 9]
click at [877, 512] on span "Create timesheet" at bounding box center [887, 514] width 97 height 16
